Goal: Check status: Check status

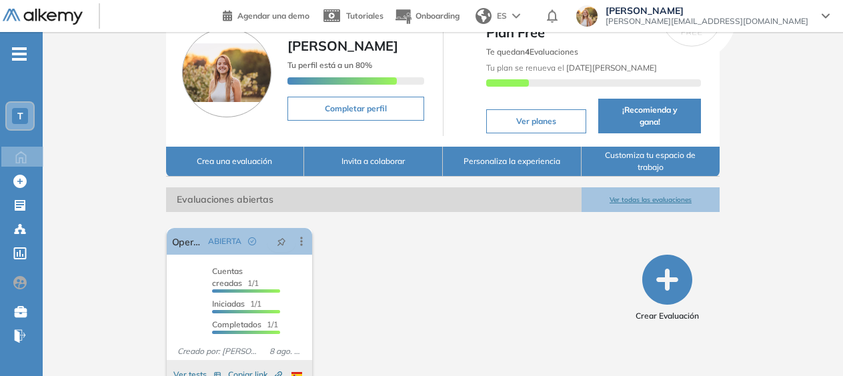
scroll to position [97, 0]
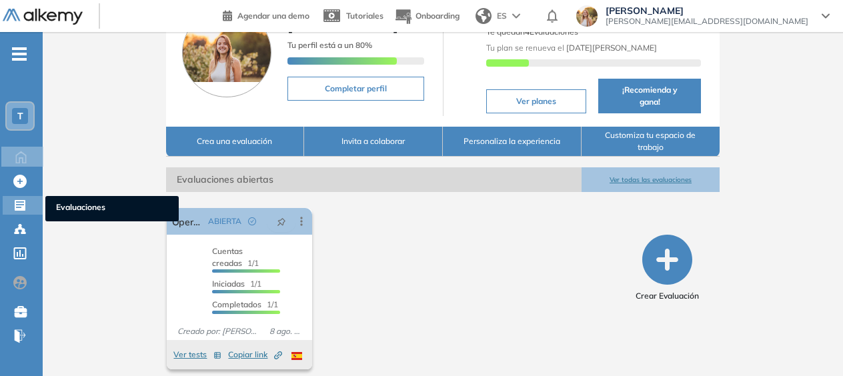
click at [19, 207] on icon at bounding box center [19, 205] width 13 height 13
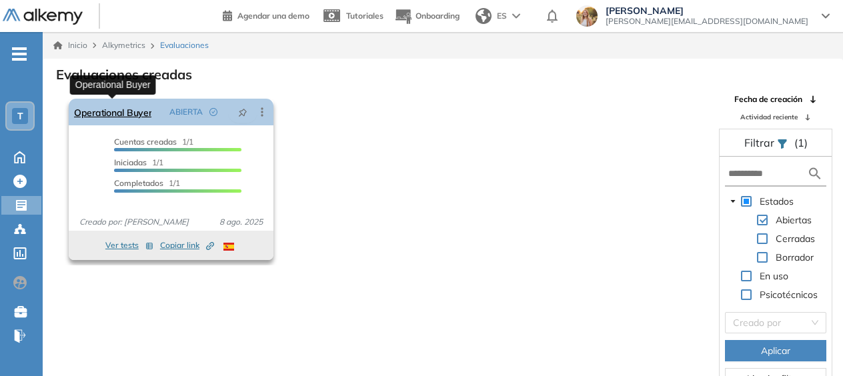
click at [131, 119] on link "Operational Buyer" at bounding box center [112, 112] width 77 height 27
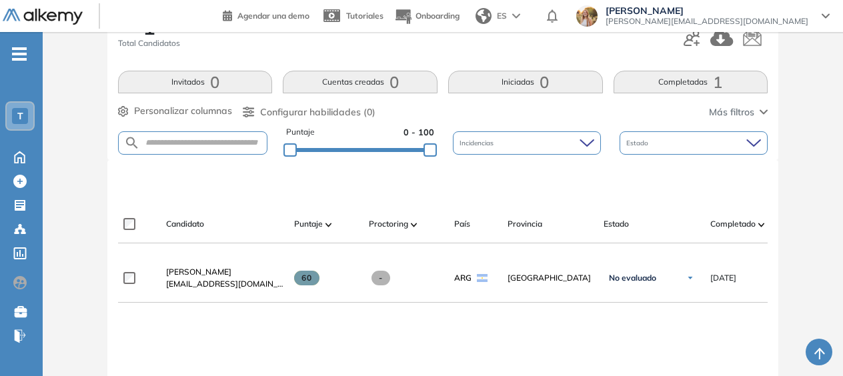
scroll to position [200, 0]
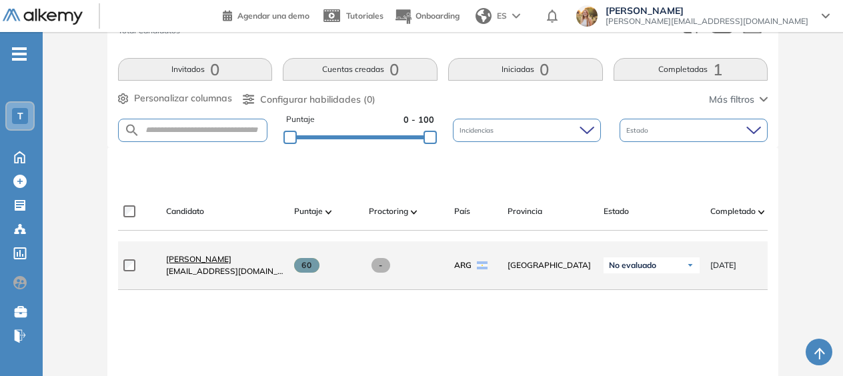
click at [196, 264] on span "[PERSON_NAME]" at bounding box center [198, 259] width 65 height 10
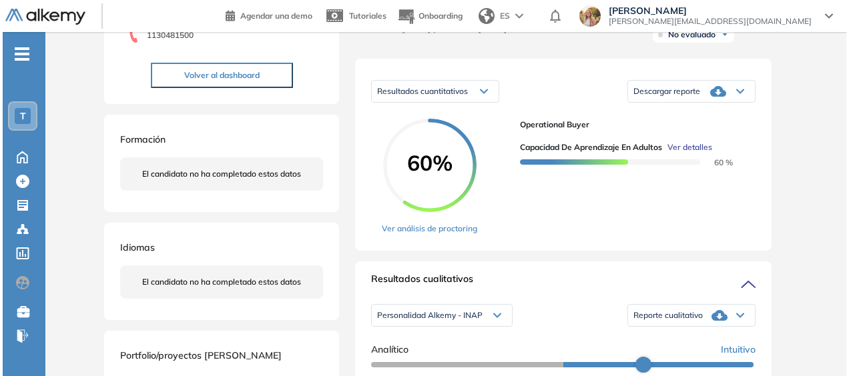
scroll to position [267, 0]
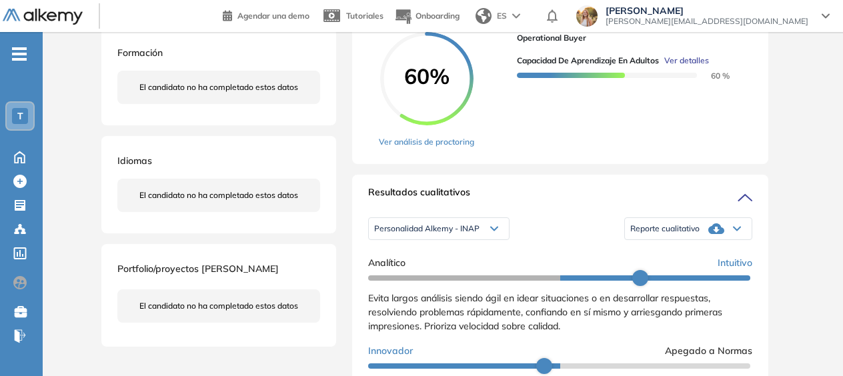
click at [682, 67] on span "Ver detalles" at bounding box center [687, 61] width 45 height 12
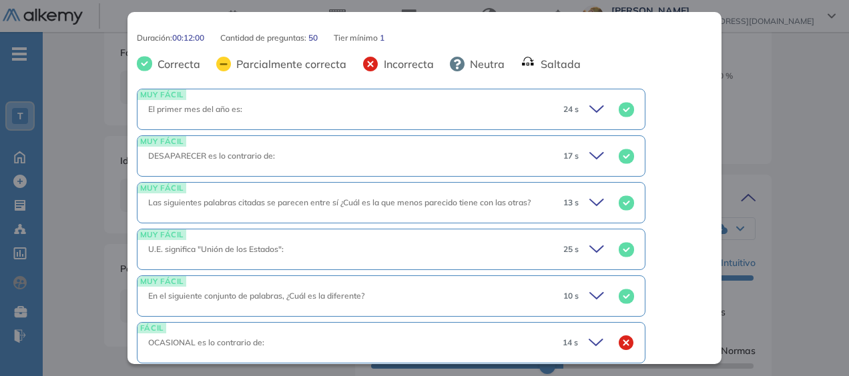
scroll to position [667, 40]
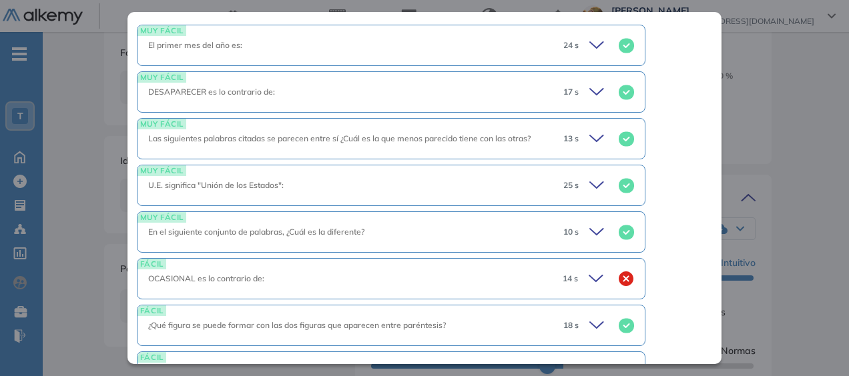
click at [589, 230] on icon at bounding box center [598, 232] width 19 height 19
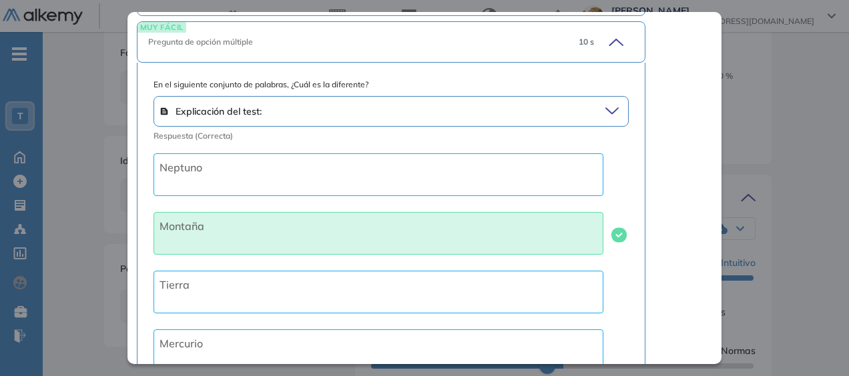
scroll to position [801, 40]
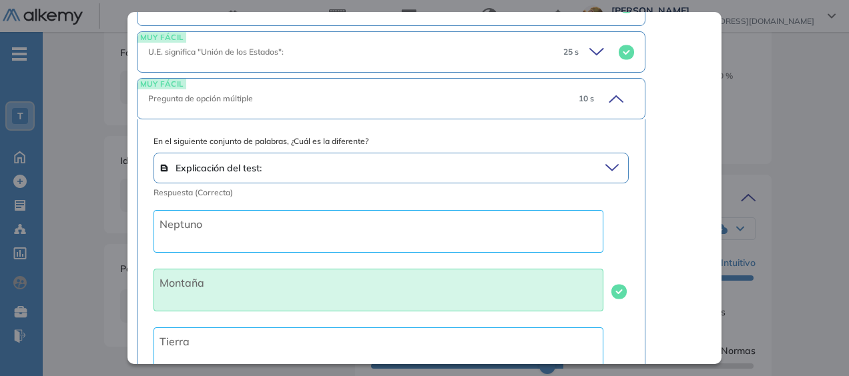
click at [605, 165] on icon at bounding box center [614, 168] width 18 height 19
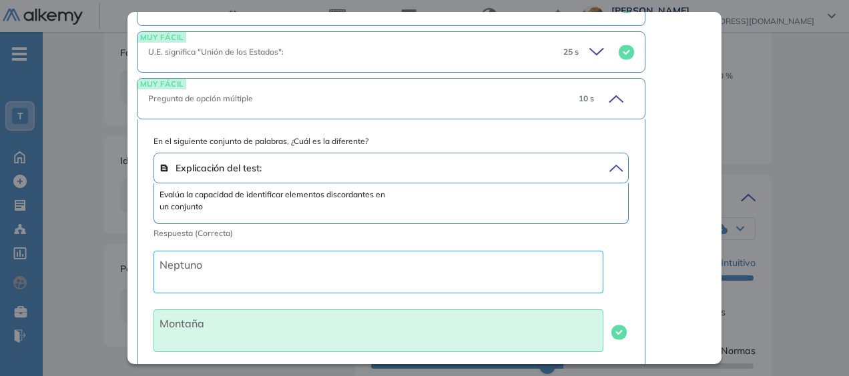
click at [605, 101] on icon at bounding box center [614, 98] width 19 height 19
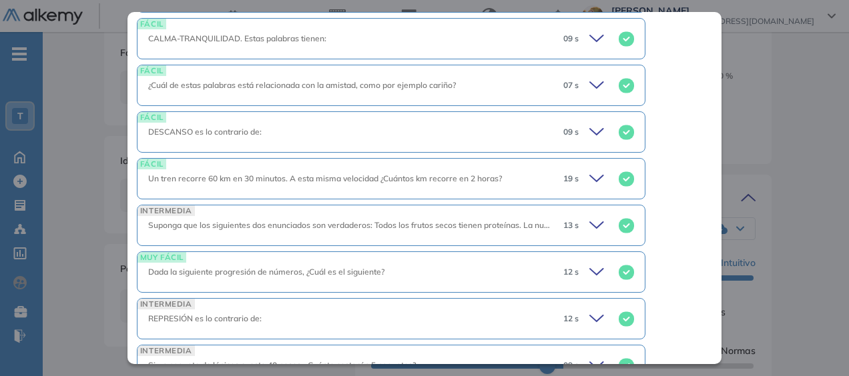
scroll to position [1134, 40]
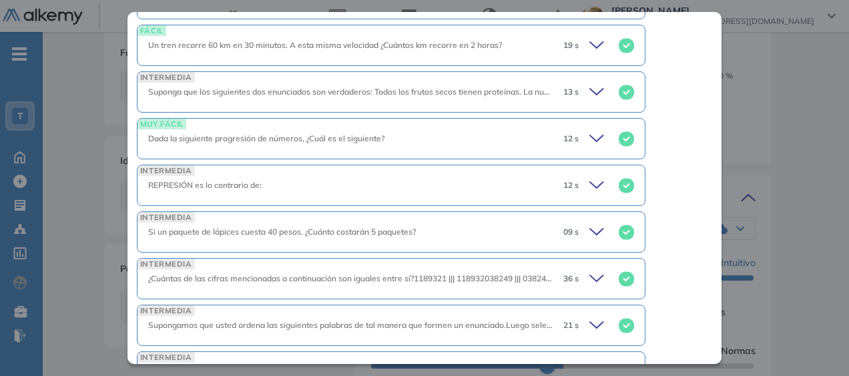
click at [589, 176] on icon at bounding box center [598, 185] width 19 height 19
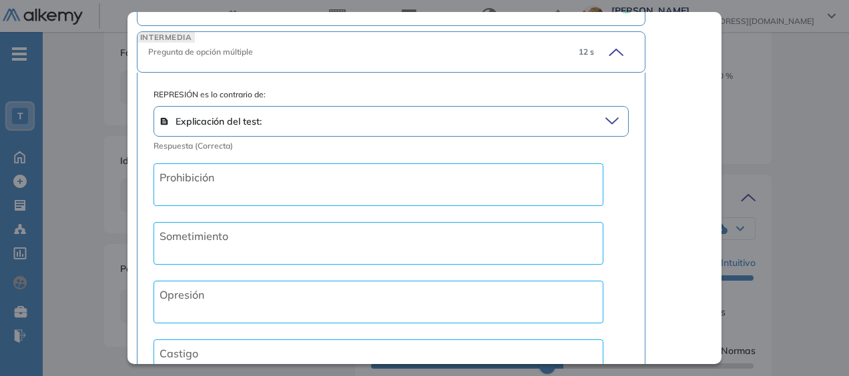
scroll to position [1335, 40]
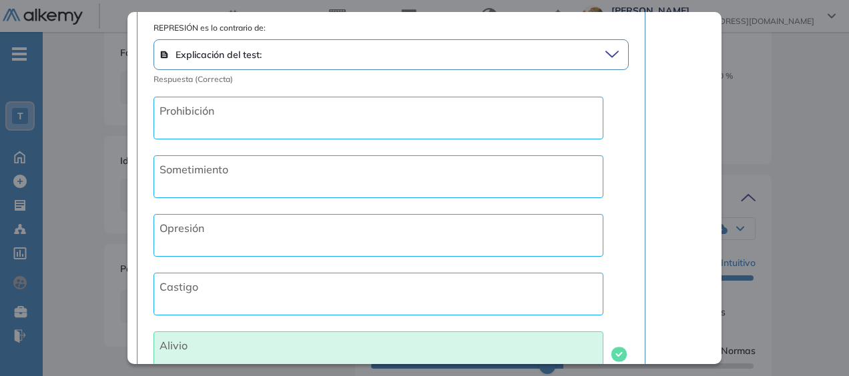
click at [605, 51] on icon at bounding box center [614, 54] width 18 height 19
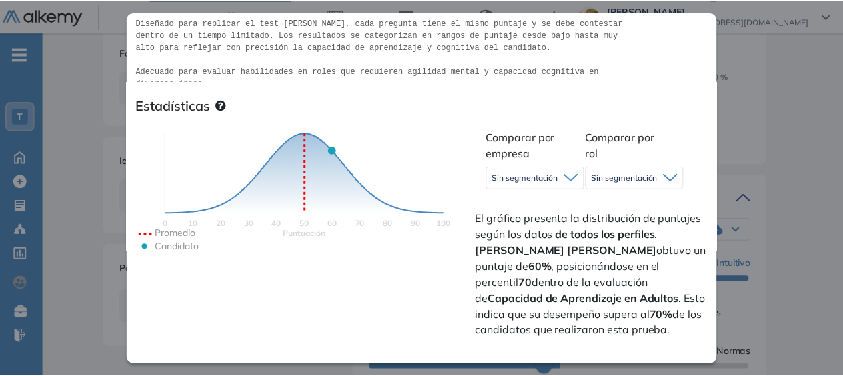
scroll to position [267, 40]
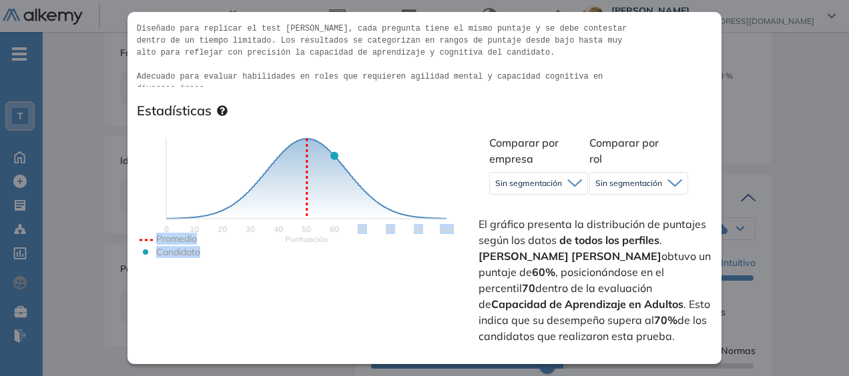
click at [331, 159] on icon "Puntuación 0 10 20 30 40 50 60 70 80 90 100 Promedio Candidato" at bounding box center [306, 212] width 334 height 200
drag, startPoint x: 331, startPoint y: 159, endPoint x: 470, endPoint y: 124, distance: 143.1
click at [470, 124] on div "Puntuación 0 10 20 30 40 50 60 70 80 90 100 Promedio Candidato Comparar por emp…" at bounding box center [391, 238] width 508 height 228
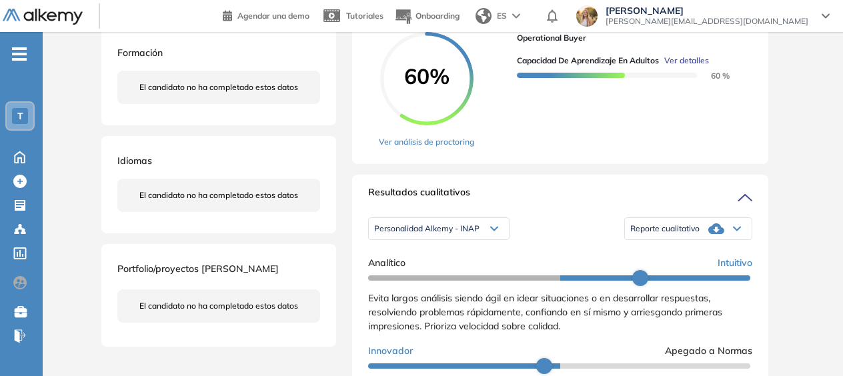
click at [764, 110] on div "Resultados cuantitativos Resultados cuantitativos Resultados relativos Descarga…" at bounding box center [560, 68] width 416 height 192
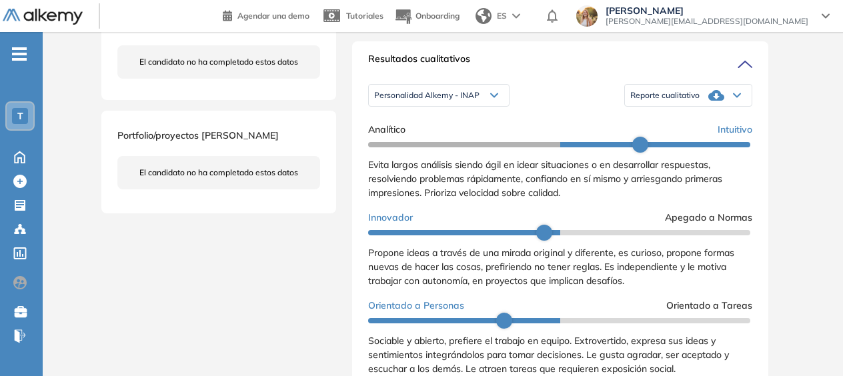
scroll to position [0, 0]
click at [492, 106] on div "Personalidad Alkemy - INAP" at bounding box center [439, 95] width 140 height 21
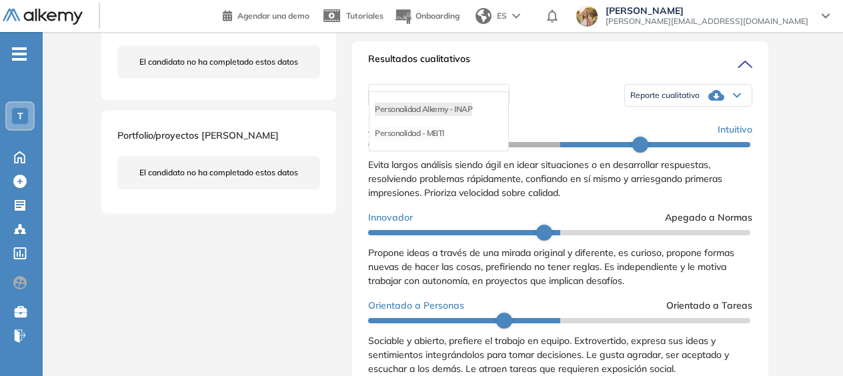
click at [444, 140] on li "Personalidad - MBTI" at bounding box center [409, 133] width 69 height 13
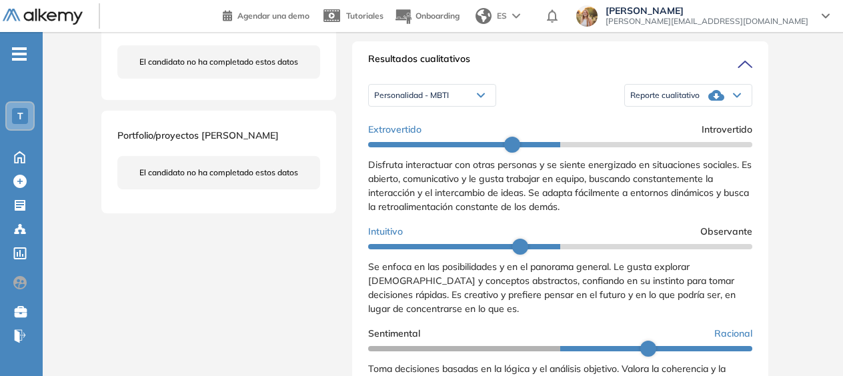
click at [668, 101] on span "Reporte cualitativo" at bounding box center [665, 95] width 69 height 11
click at [597, 73] on div "Resultados cualitativos" at bounding box center [560, 62] width 384 height 21
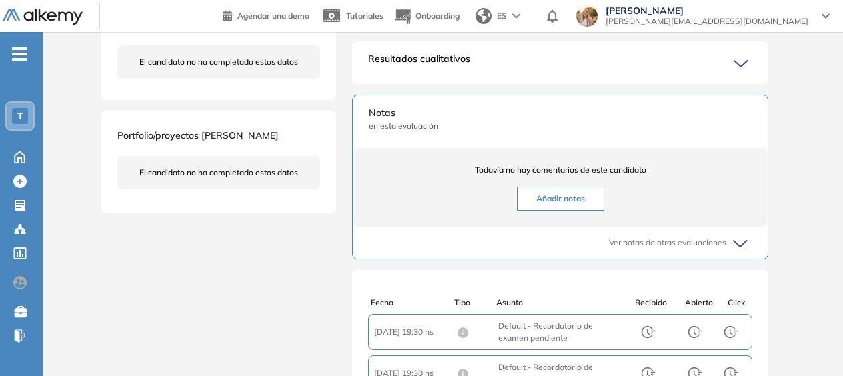
click at [739, 73] on icon at bounding box center [743, 64] width 19 height 19
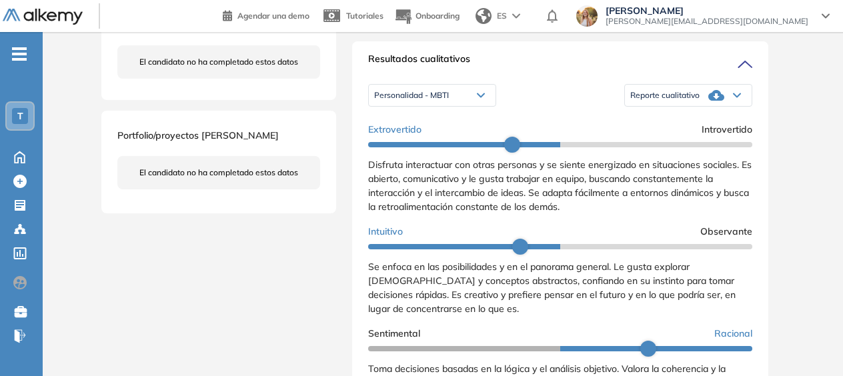
click at [423, 101] on span "Personalidad - MBTI" at bounding box center [411, 95] width 75 height 11
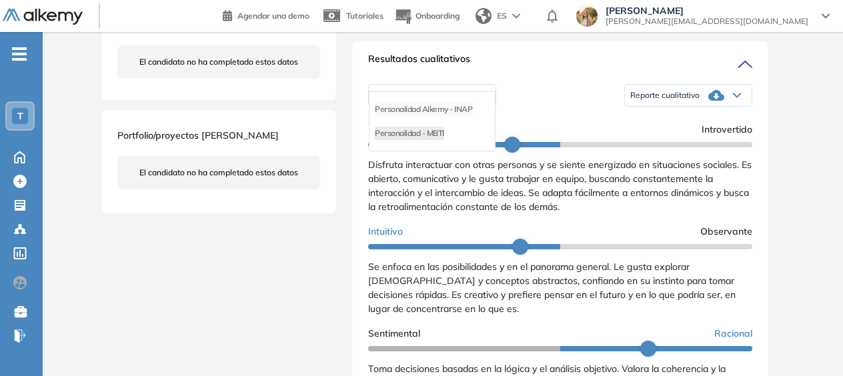
click at [432, 116] on li "Personalidad Alkemy - INAP" at bounding box center [423, 109] width 97 height 13
